Goal: Task Accomplishment & Management: Use online tool/utility

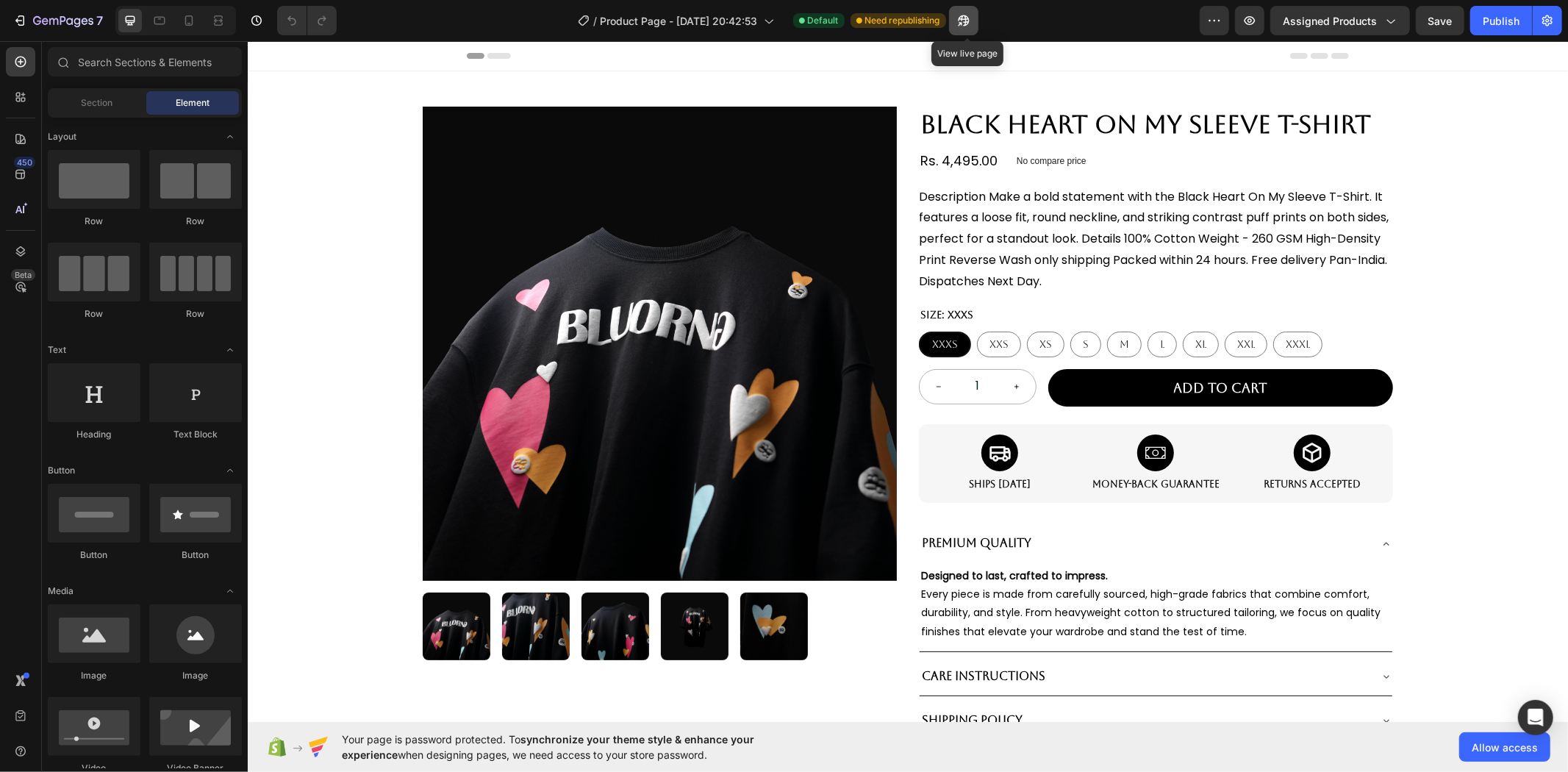
click at [959, 13] on button "button" at bounding box center [964, 20] width 30 height 30
click at [971, 17] on icon "button" at bounding box center [964, 20] width 14 height 14
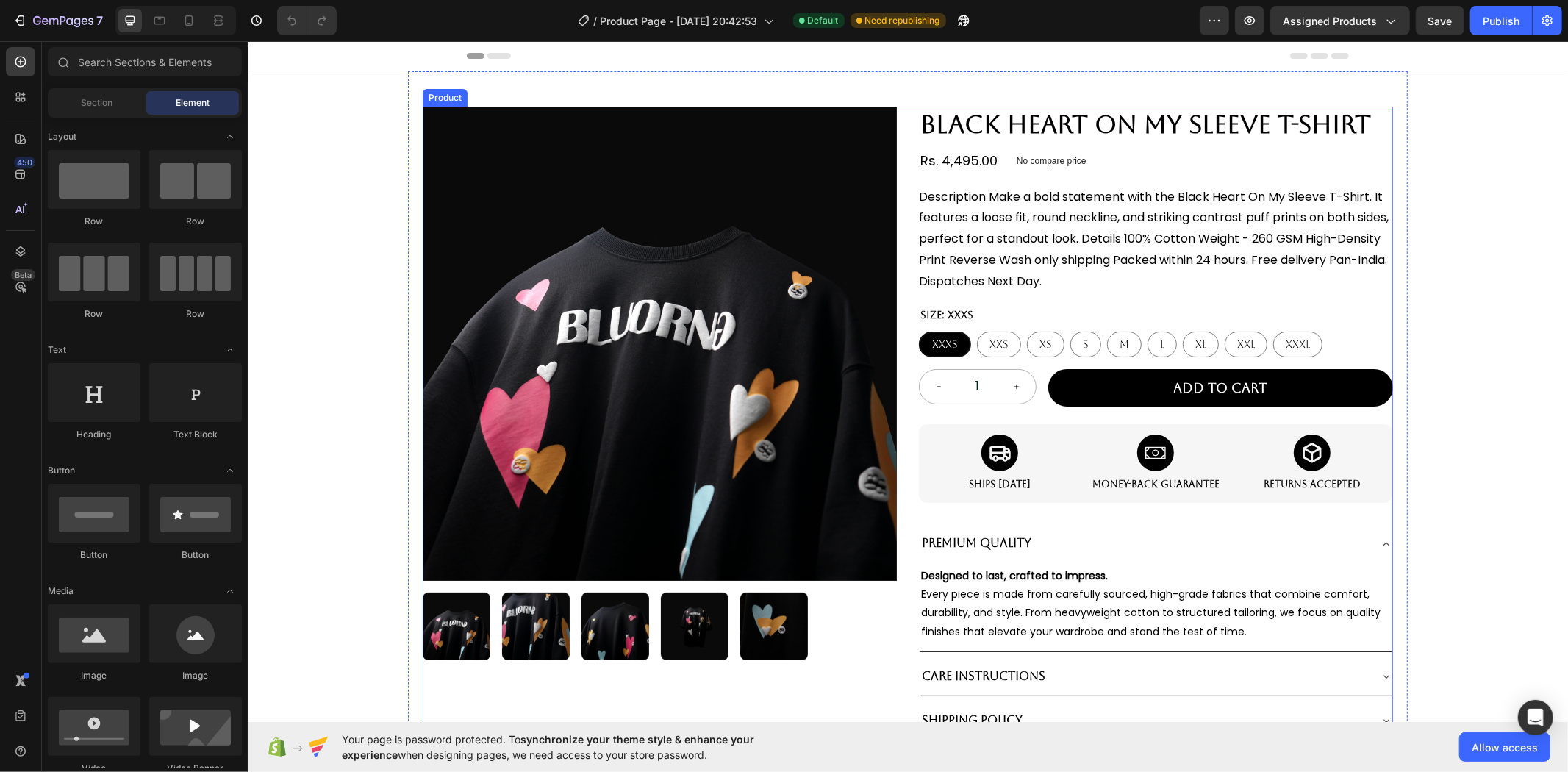
click at [769, 299] on div "Product Images" at bounding box center [659, 422] width 475 height 633
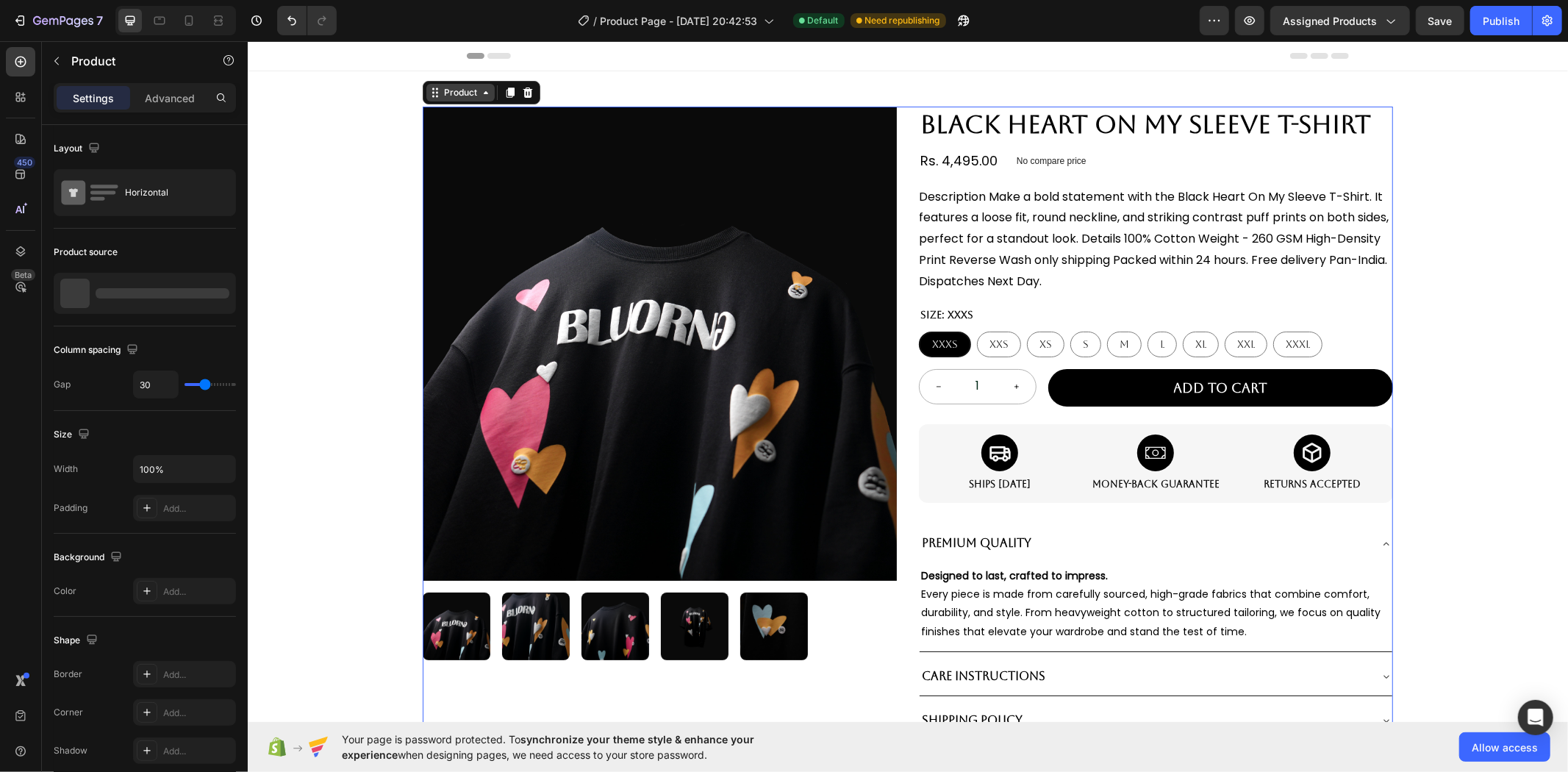
click at [450, 90] on div "Product" at bounding box center [459, 92] width 39 height 13
click at [965, 17] on icon "button" at bounding box center [964, 20] width 14 height 14
click at [1321, 8] on button "Assigned Products" at bounding box center [1340, 20] width 139 height 30
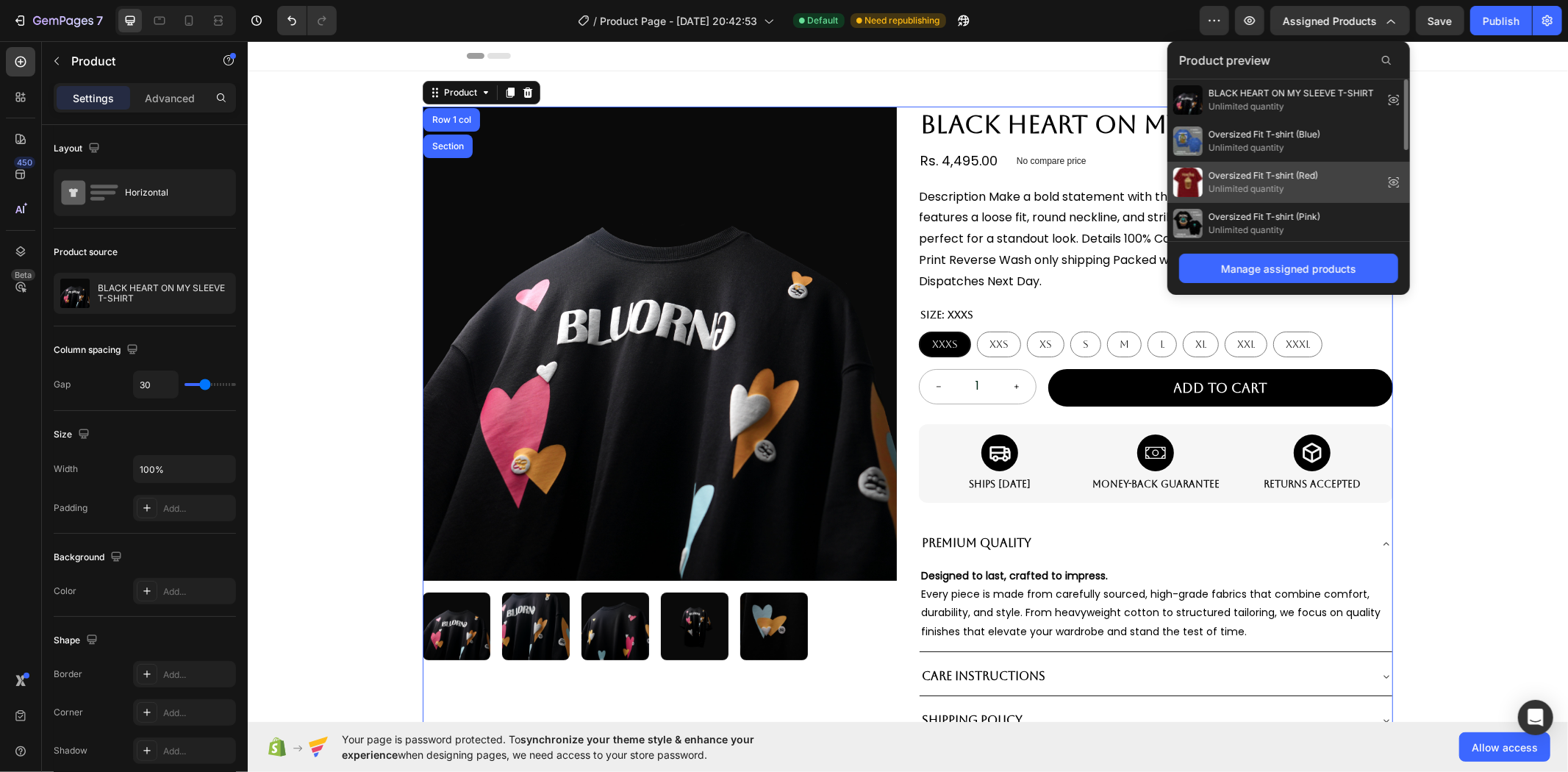
scroll to position [208, 0]
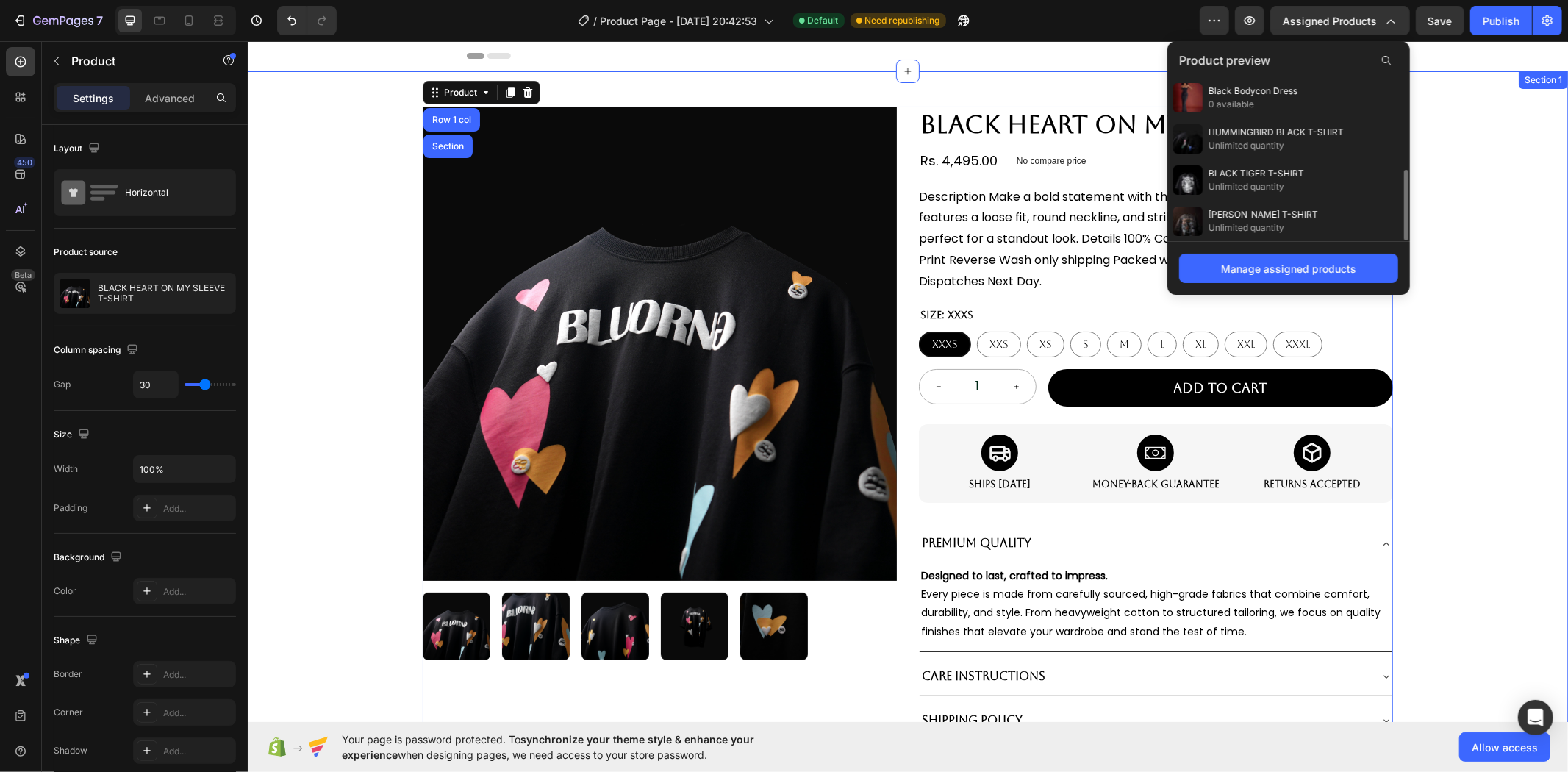
click at [1436, 169] on div "Product Images BLACK HEART ON MY SLEEVE T-SHIRT Product Title Rs. 4,495.00 Prod…" at bounding box center [907, 526] width 1321 height 913
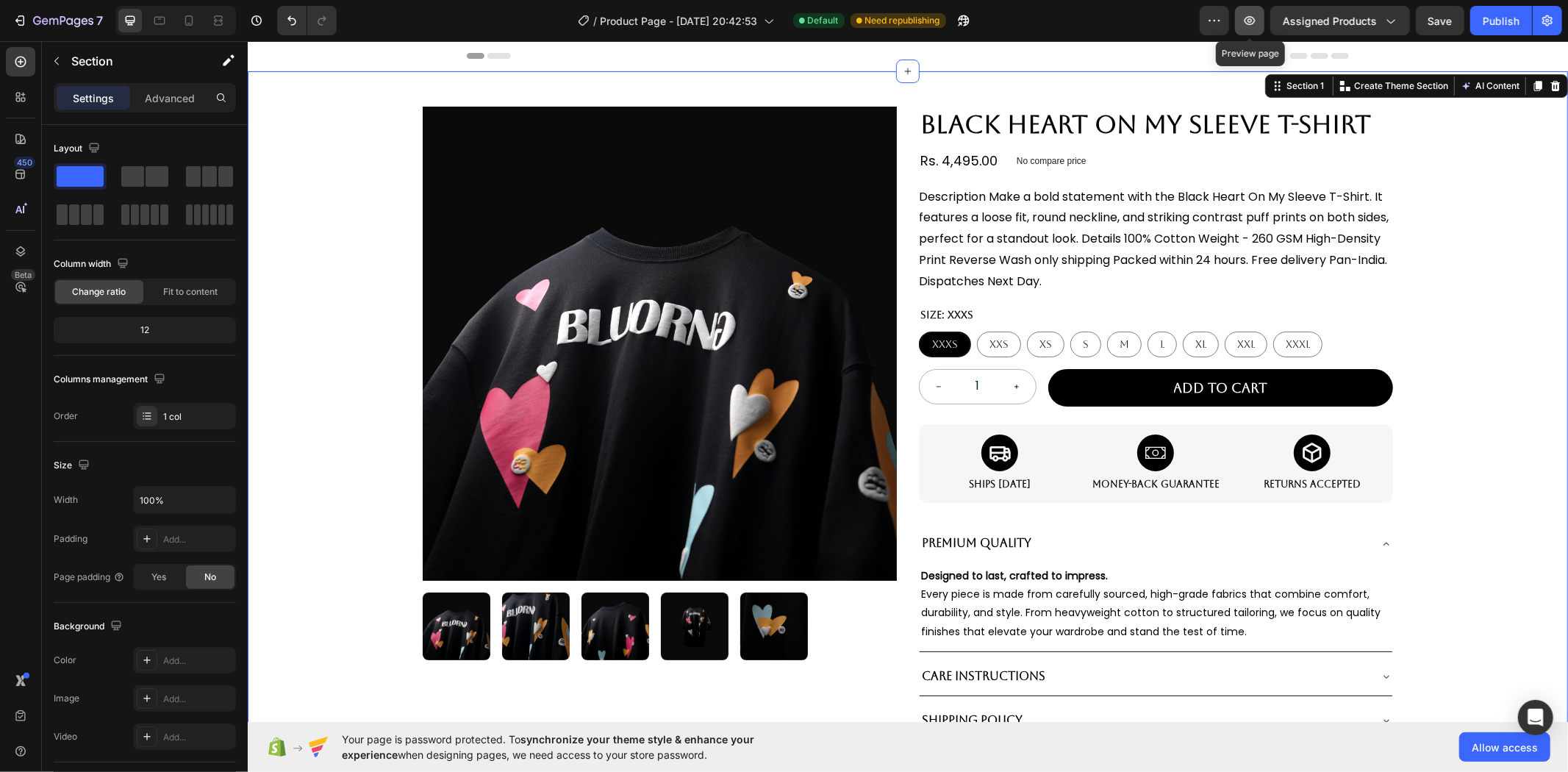
click at [1255, 20] on icon "button" at bounding box center [1249, 20] width 14 height 14
click at [961, 20] on icon "button" at bounding box center [964, 20] width 14 height 14
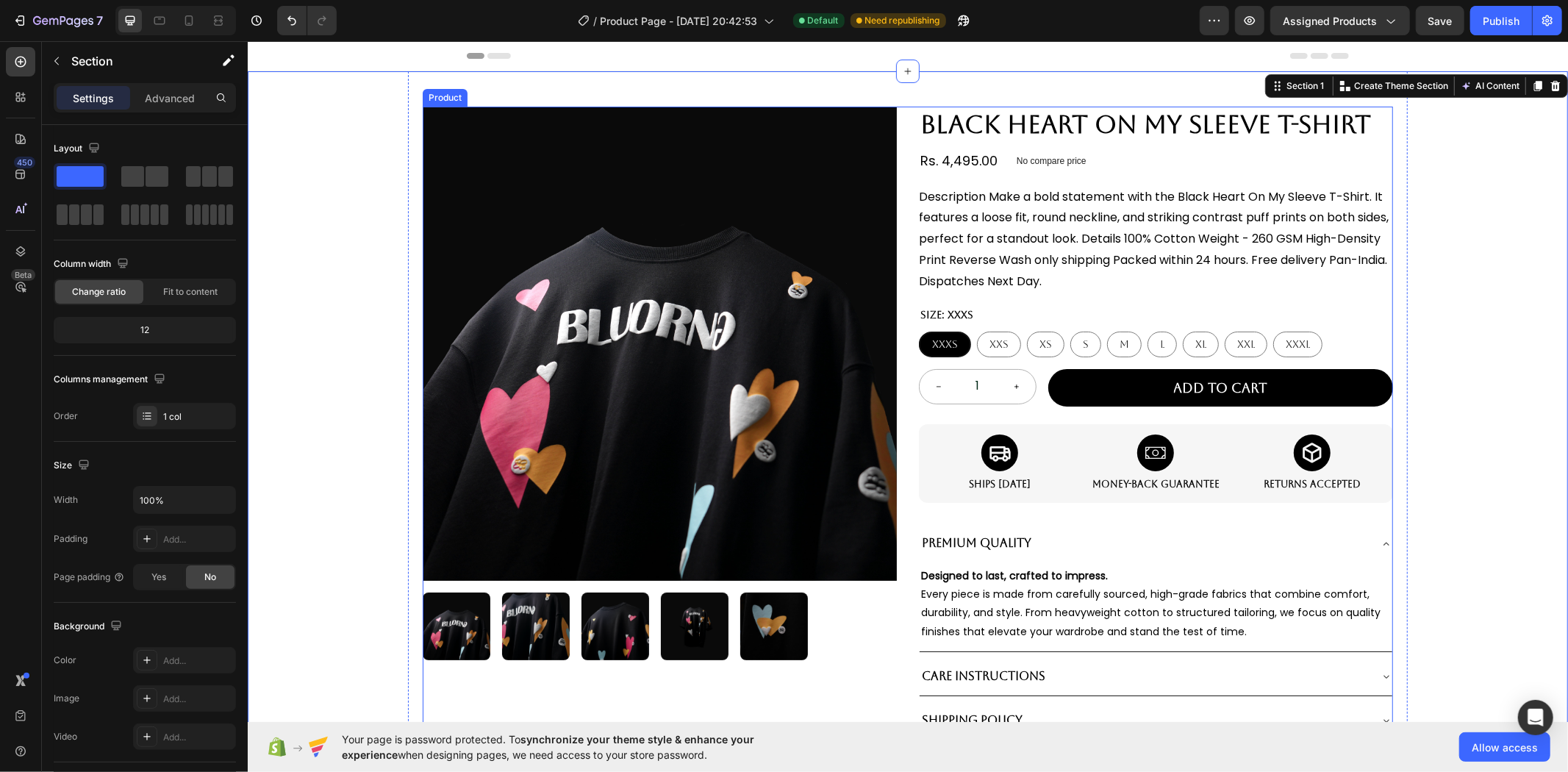
click at [893, 208] on div "Product Images BLACK HEART ON MY SLEEVE T-SHIRT Product Title Rs. 4,495.00 Prod…" at bounding box center [907, 422] width 970 height 633
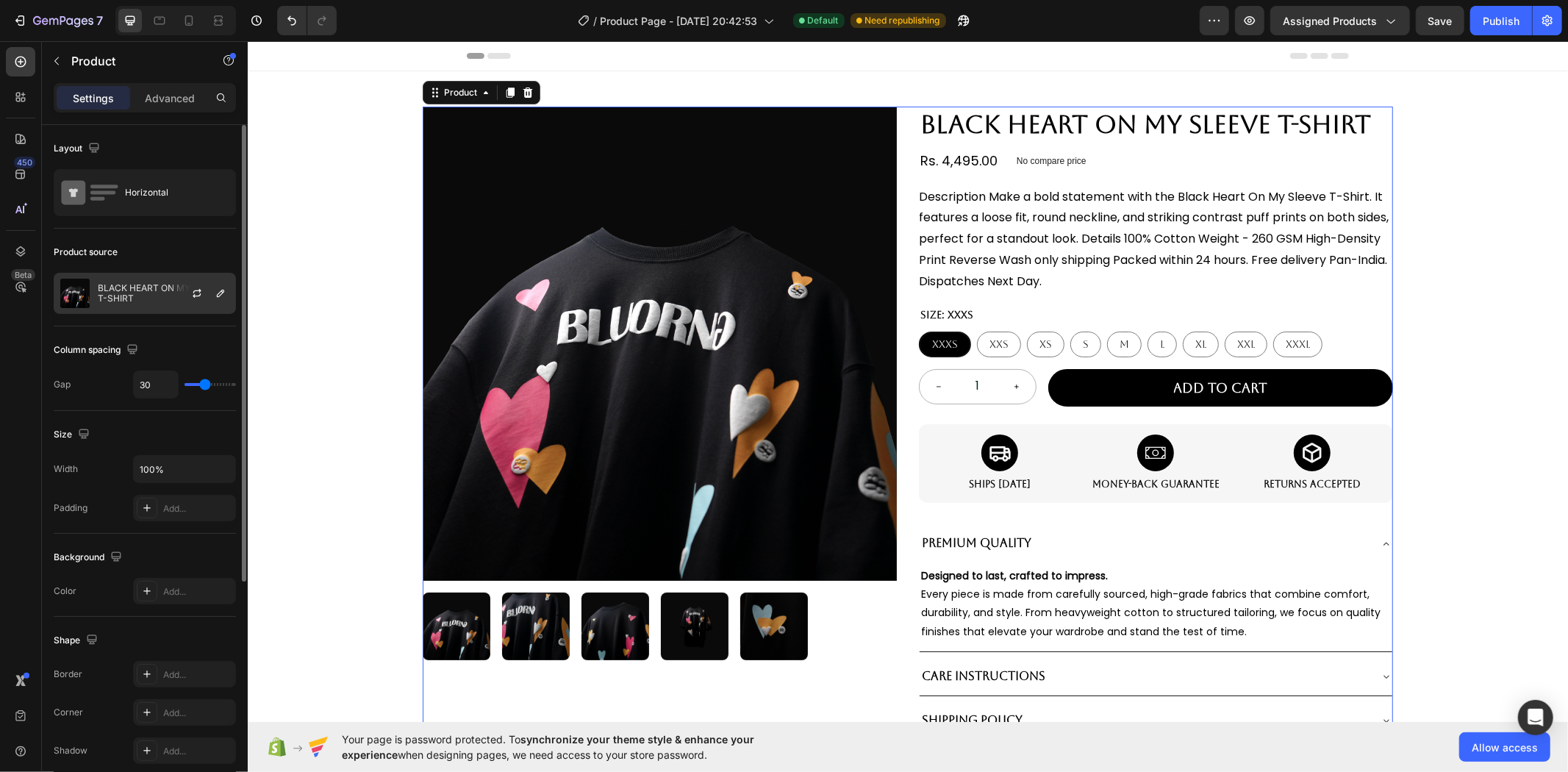
click at [121, 294] on p "BLACK HEART ON MY SLEEVE T-SHIRT" at bounding box center [163, 293] width 132 height 20
click at [193, 293] on icon "button" at bounding box center [197, 293] width 12 height 12
